Goal: Obtain resource: Download file/media

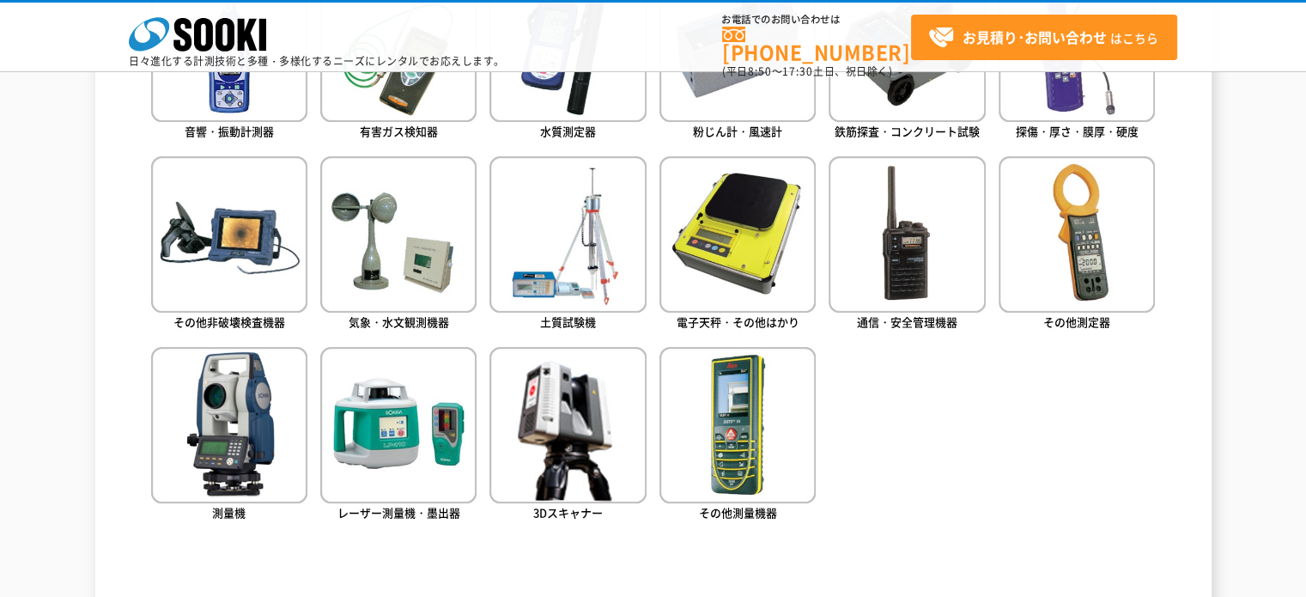
scroll to position [922, 0]
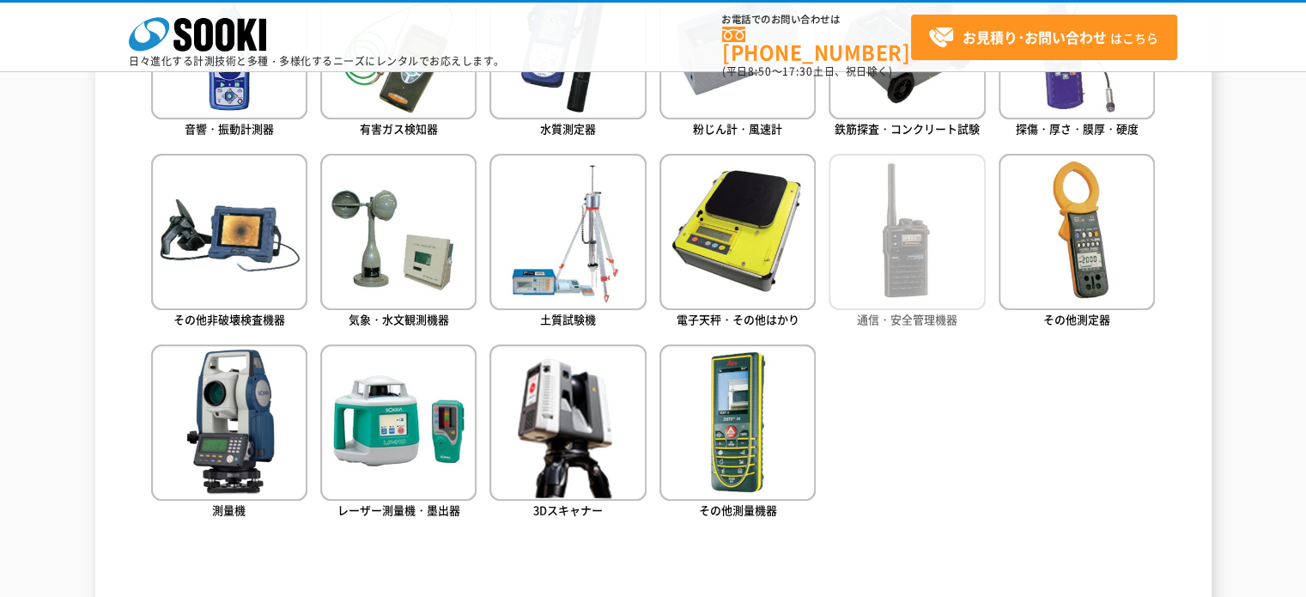
click at [912, 282] on img at bounding box center [907, 232] width 156 height 156
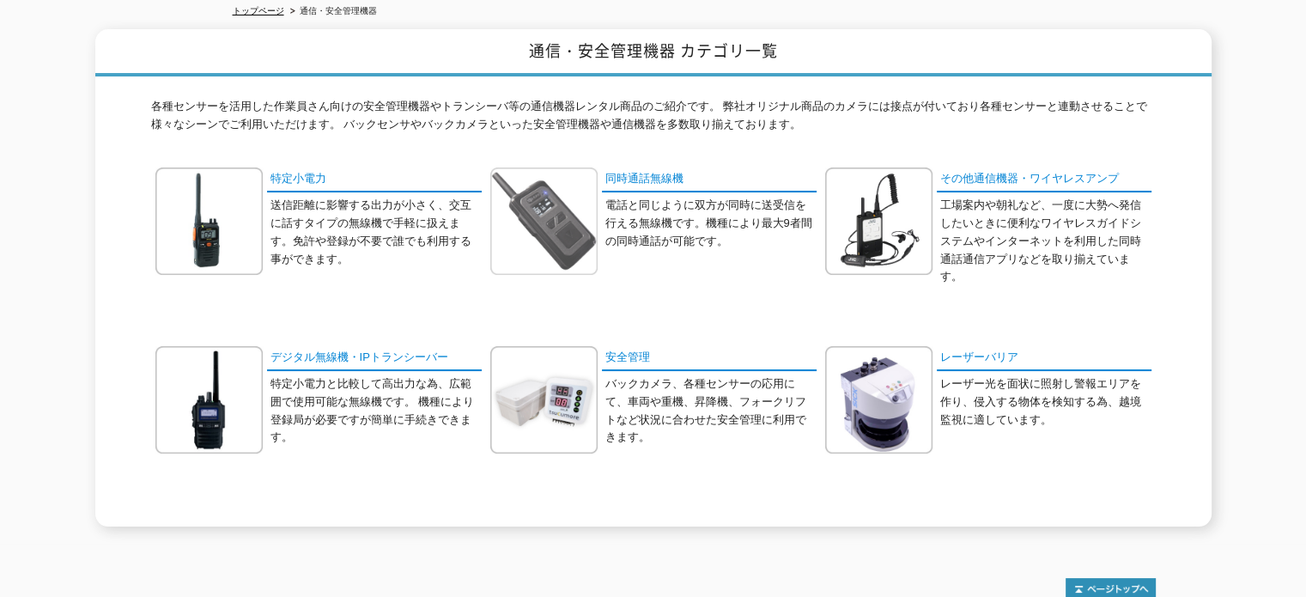
scroll to position [199, 0]
click at [667, 167] on link "同時通話無線機" at bounding box center [709, 179] width 215 height 25
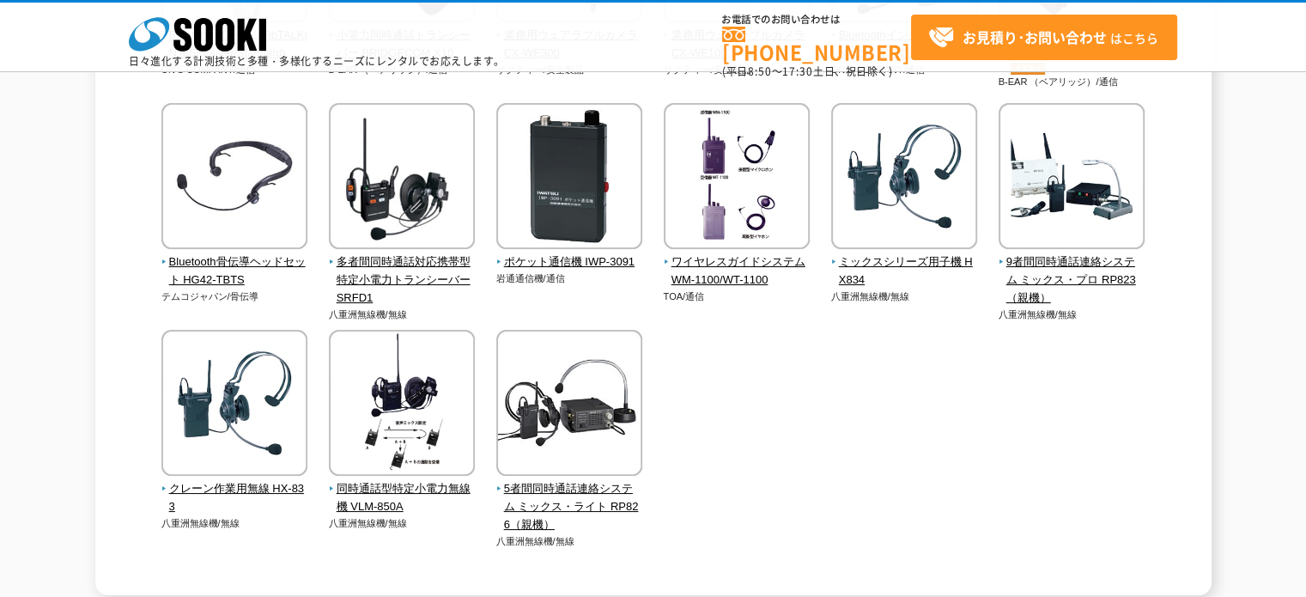
scroll to position [393, 0]
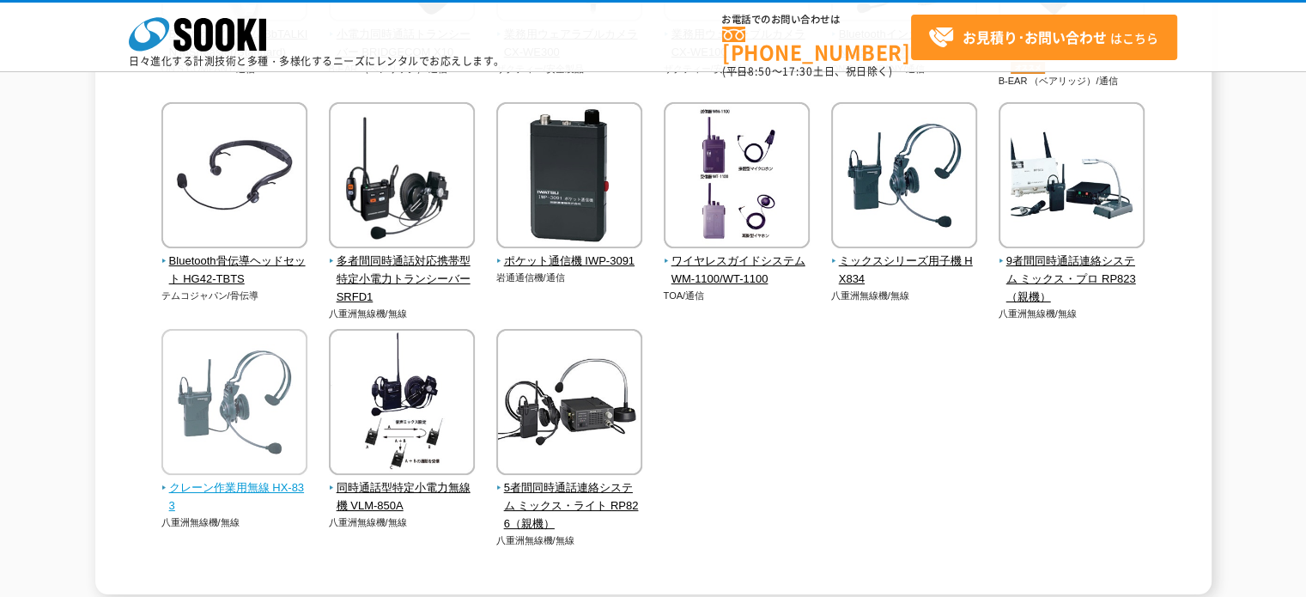
click at [244, 467] on img at bounding box center [234, 404] width 146 height 150
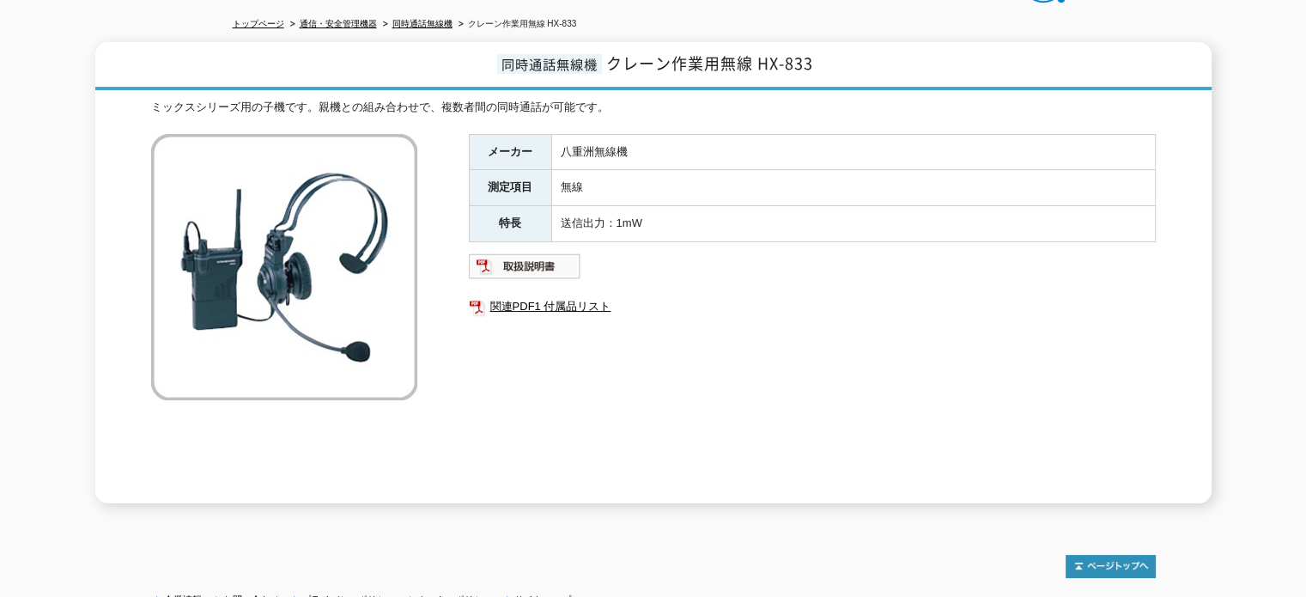
scroll to position [155, 0]
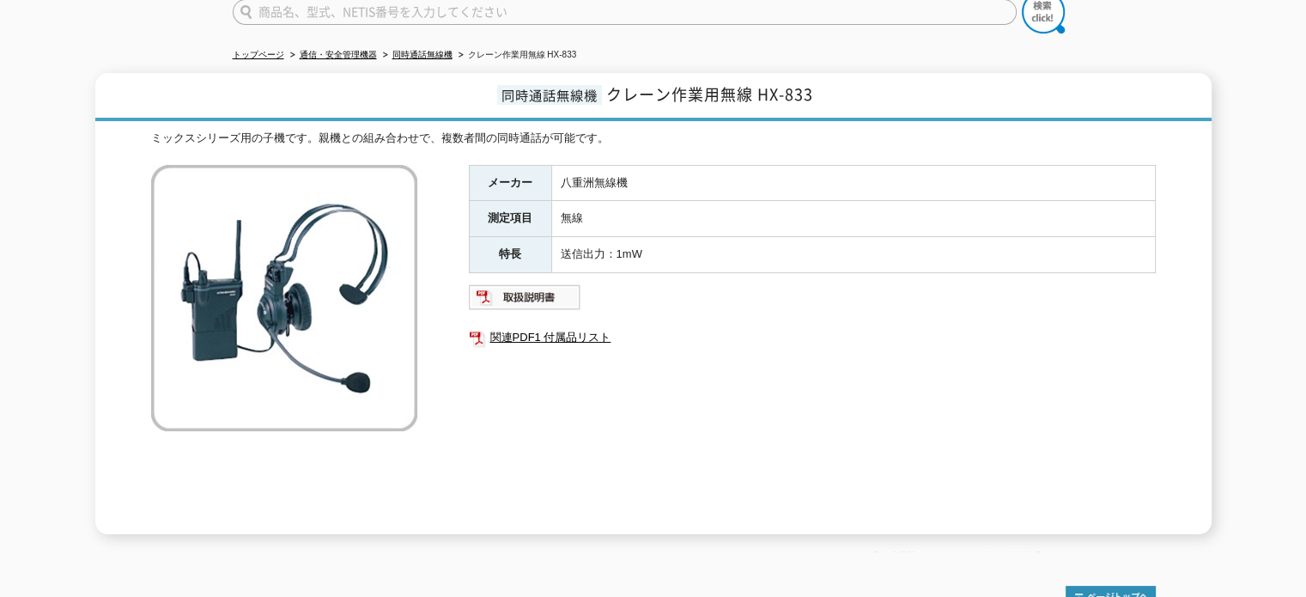
click at [593, 326] on link "関連PDF1 付属品リスト" at bounding box center [812, 337] width 687 height 22
